Goal: Task Accomplishment & Management: Manage account settings

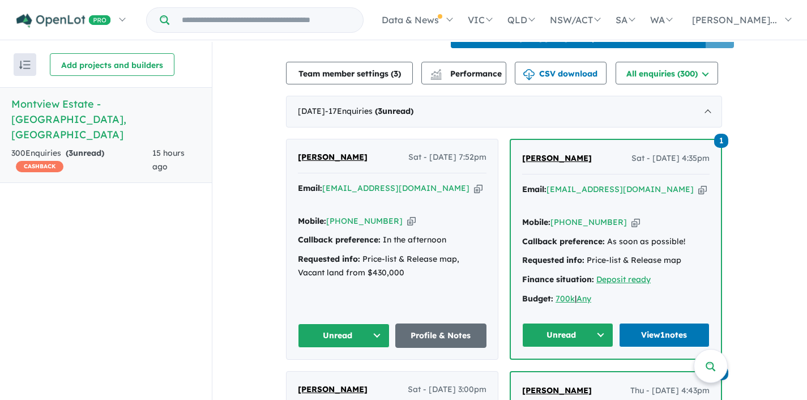
scroll to position [453, 0]
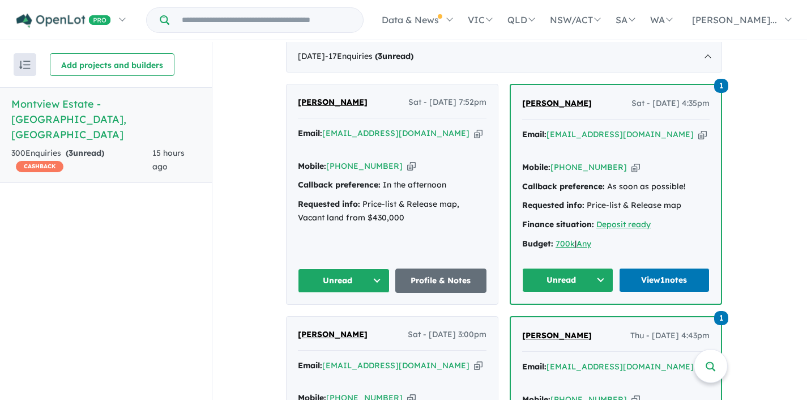
click at [606, 268] on button "Unread" at bounding box center [567, 280] width 91 height 24
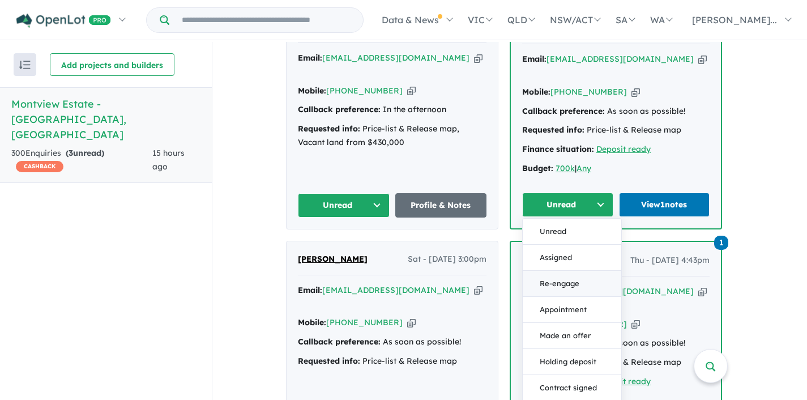
scroll to position [534, 0]
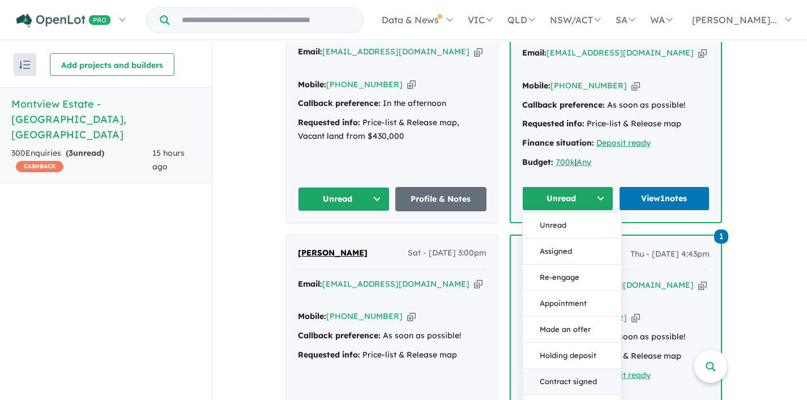
click at [576, 369] on button "Contract signed" at bounding box center [572, 382] width 99 height 26
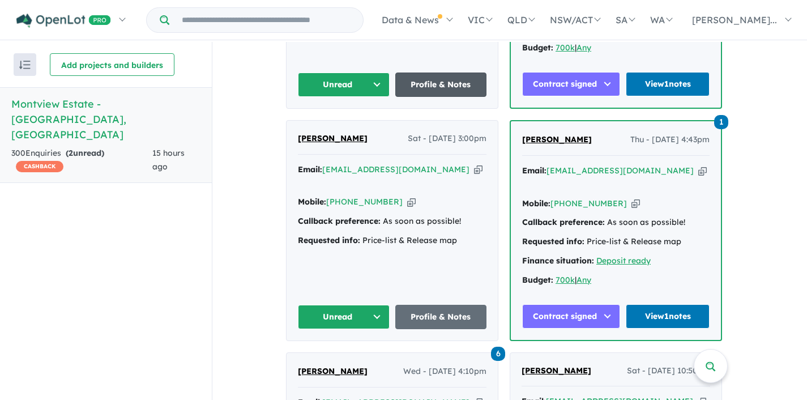
scroll to position [650, 0]
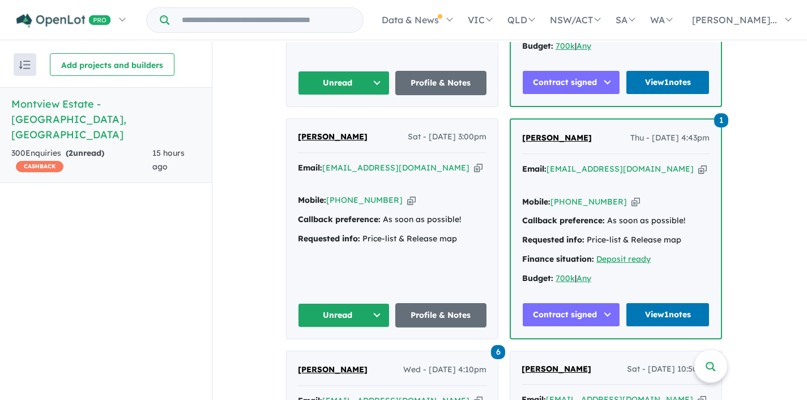
click at [375, 303] on button "Unread" at bounding box center [344, 315] width 92 height 24
click at [339, 355] on button "Assigned" at bounding box center [348, 368] width 99 height 26
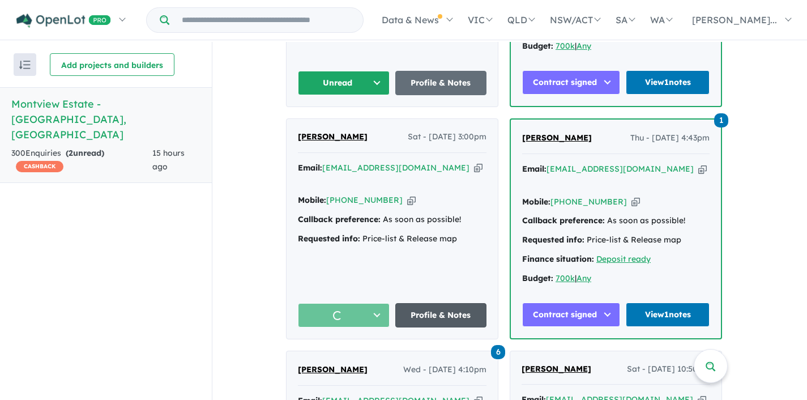
click at [438, 303] on link "Profile & Notes" at bounding box center [441, 315] width 92 height 24
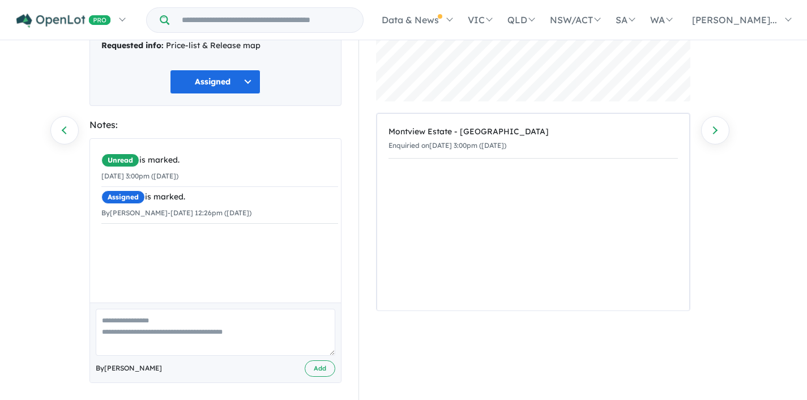
scroll to position [142, 0]
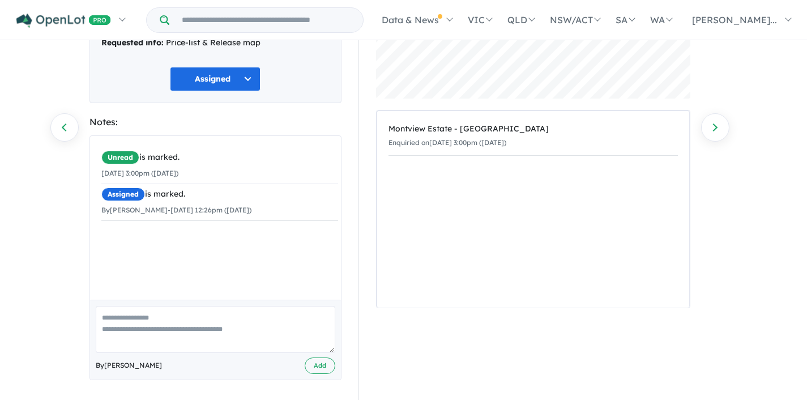
click at [138, 318] on textarea at bounding box center [216, 329] width 240 height 47
type textarea "**********"
click at [314, 369] on button "Add" at bounding box center [320, 365] width 31 height 16
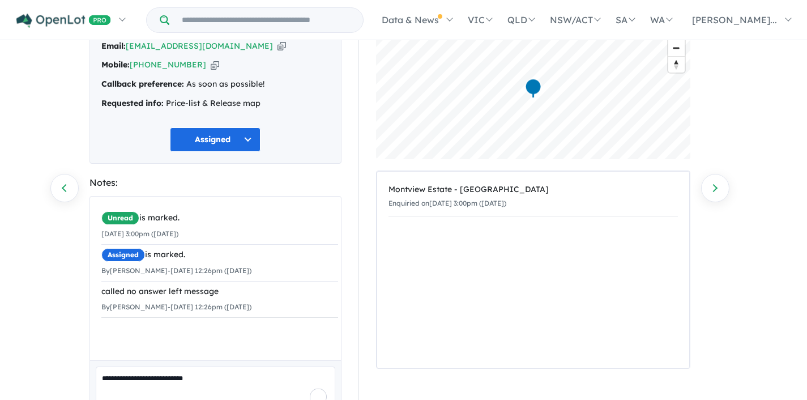
scroll to position [0, 0]
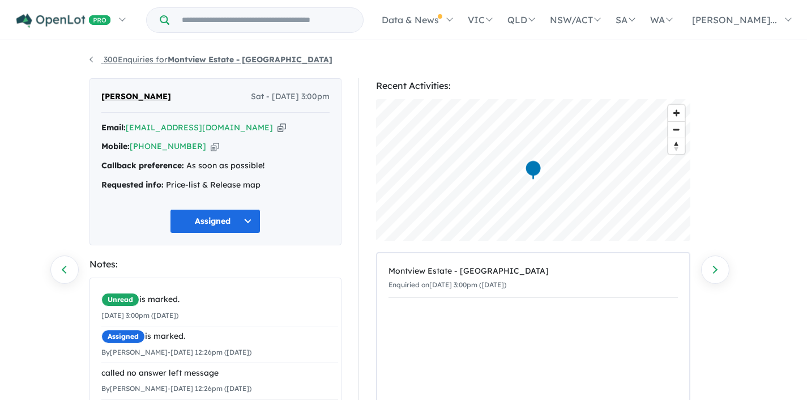
click at [92, 58] on link "300 Enquiries for Montview Estate - Craigieburn" at bounding box center [211, 59] width 243 height 10
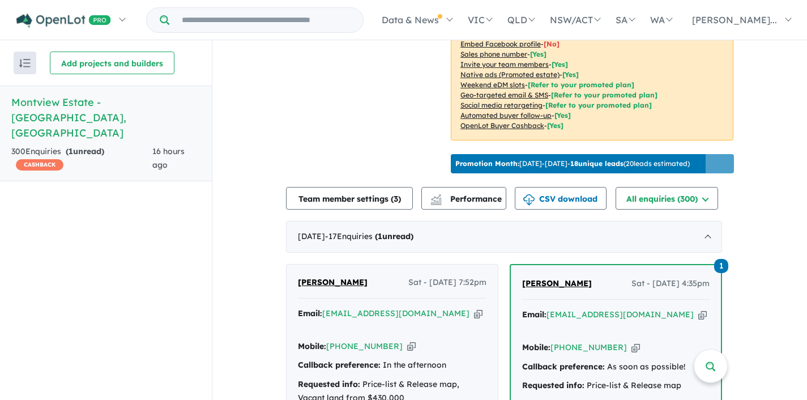
scroll to position [363, 0]
